Goal: Obtain resource: Download file/media

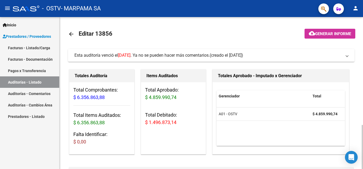
click at [174, 99] on span "$ 4.859.990,74" at bounding box center [160, 97] width 31 height 6
click at [180, 127] on div "Total Aprobado: $ 4.859.990,74 Total Debitado: $ 1.496.873,14" at bounding box center [173, 108] width 65 height 52
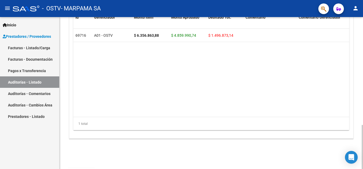
scroll to position [372, 0]
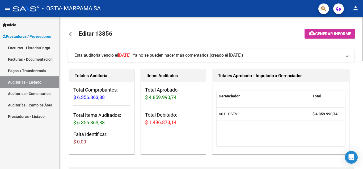
click at [184, 108] on div "Total Aprobado: $ 4.859.990,74 Total Debitado: $ 1.496.873,14" at bounding box center [173, 108] width 65 height 52
click at [163, 124] on span "$ 1.496.873,14" at bounding box center [160, 122] width 31 height 6
click at [139, 59] on mat-expansion-panel-header "Esta auditoría venció el [DATE] . Ya no se pueden hacer más comentarios. (cread…" at bounding box center [211, 55] width 286 height 13
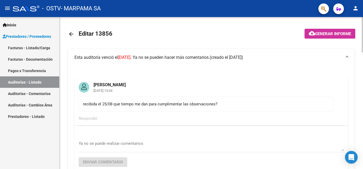
click at [128, 105] on div "recibida el 25/08 que tiempo me dan para cumplimentar las observaciones?" at bounding box center [206, 104] width 246 height 6
click at [195, 106] on div "recibida el 25/08 que tiempo me dan para cumplimentar las observaciones?" at bounding box center [206, 104] width 246 height 6
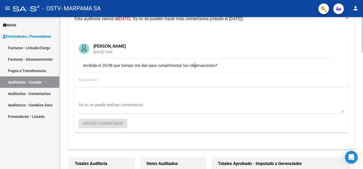
scroll to position [54, 0]
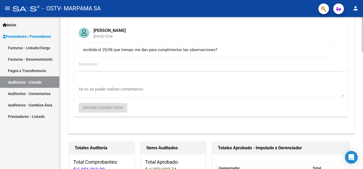
click at [160, 99] on div "Ya no se puede realizar comentarios" at bounding box center [211, 92] width 265 height 21
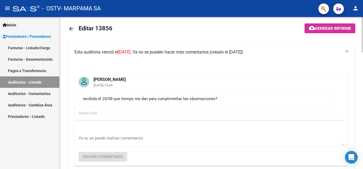
scroll to position [0, 0]
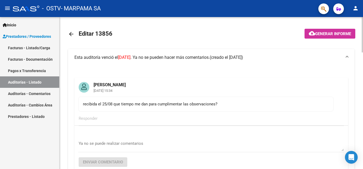
click at [312, 33] on mat-icon "cloud_download" at bounding box center [312, 33] width 6 height 6
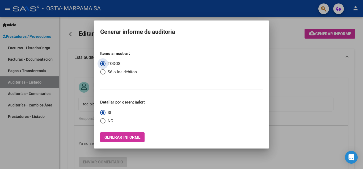
click at [296, 62] on div at bounding box center [181, 84] width 363 height 169
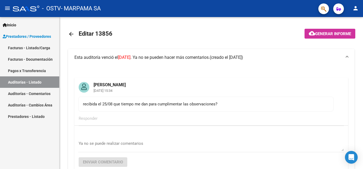
click at [44, 60] on link "Facturas - Documentación" at bounding box center [29, 58] width 59 height 11
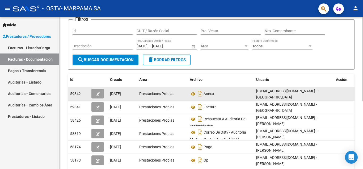
scroll to position [54, 0]
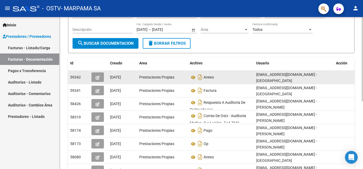
click at [215, 79] on div "Anexo" at bounding box center [221, 77] width 62 height 8
click at [201, 78] on icon "Descargar documento" at bounding box center [200, 77] width 7 height 8
